Goal: Register for event/course

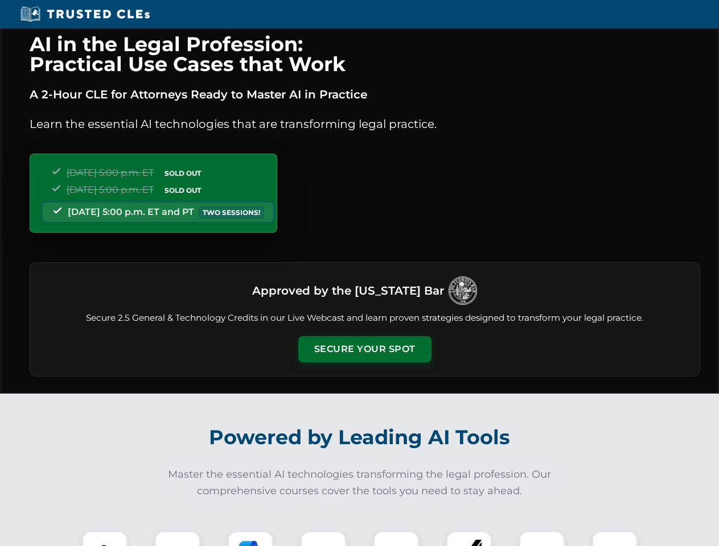
click at [364, 349] on button "Secure Your Spot" at bounding box center [364, 349] width 133 height 26
click at [105, 539] on img at bounding box center [104, 554] width 33 height 33
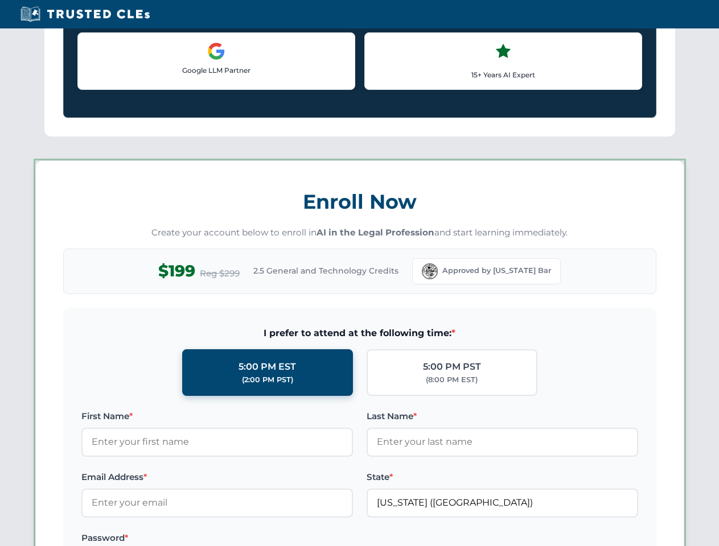
click at [250, 539] on label "Password *" at bounding box center [217, 539] width 272 height 14
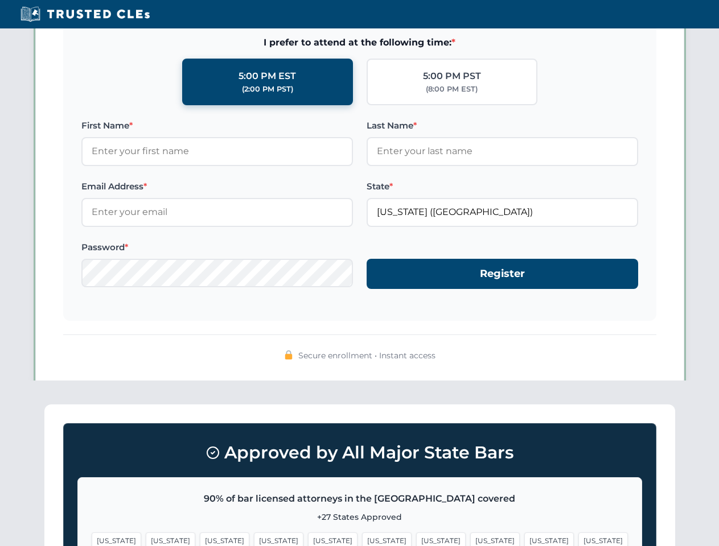
click at [524, 539] on span "[US_STATE]" at bounding box center [549, 541] width 50 height 17
